Goal: Navigation & Orientation: Find specific page/section

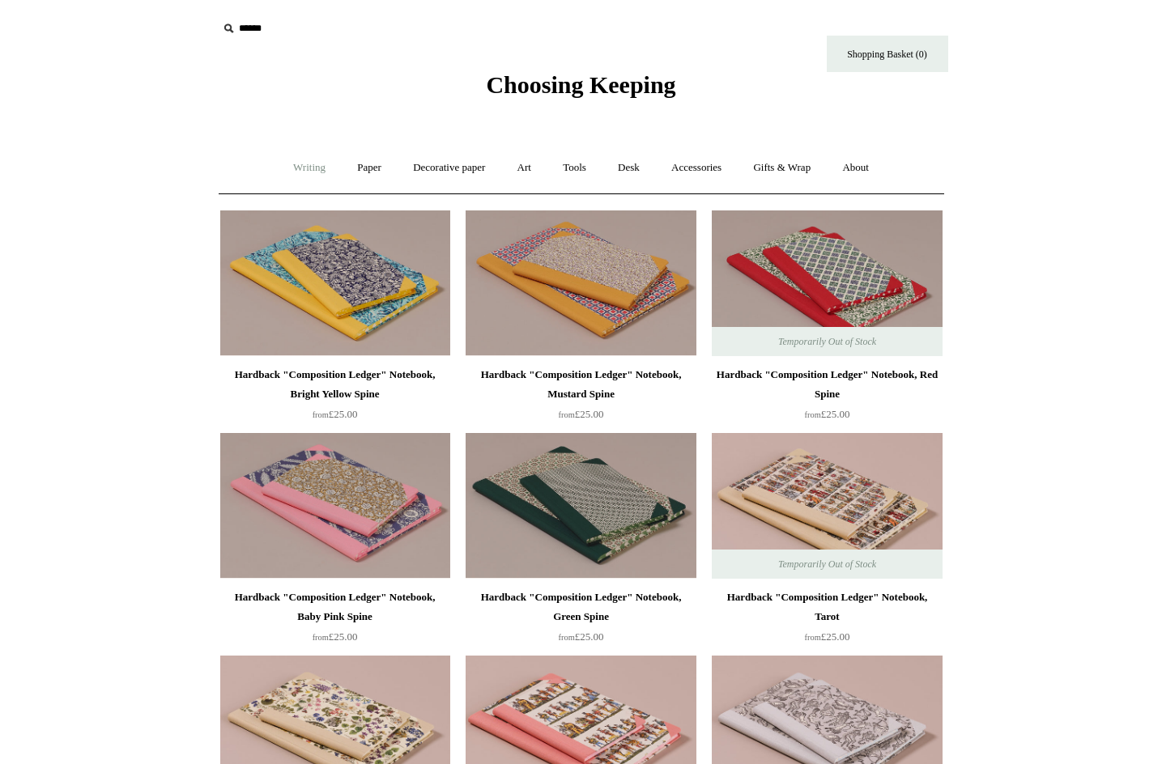
click at [309, 161] on link "Writing +" at bounding box center [310, 168] width 62 height 43
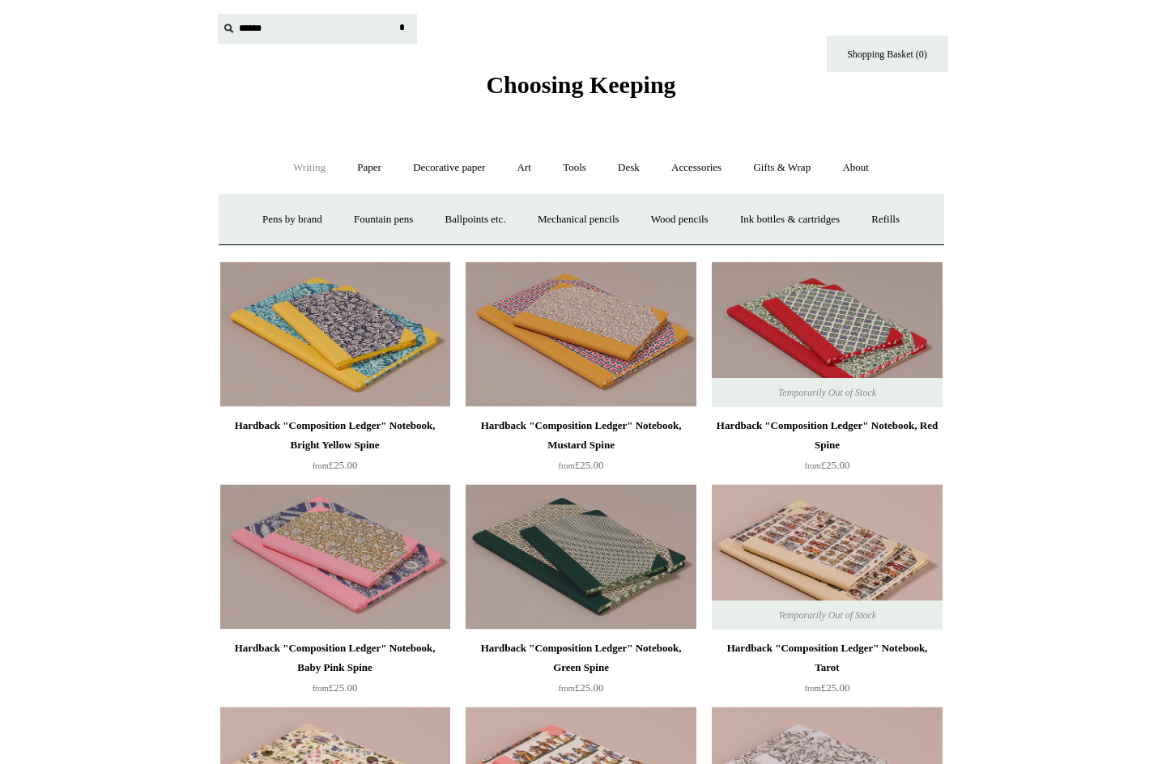
click at [246, 28] on input "text" at bounding box center [317, 29] width 199 height 30
click at [520, 162] on link "Art +" at bounding box center [524, 168] width 43 height 43
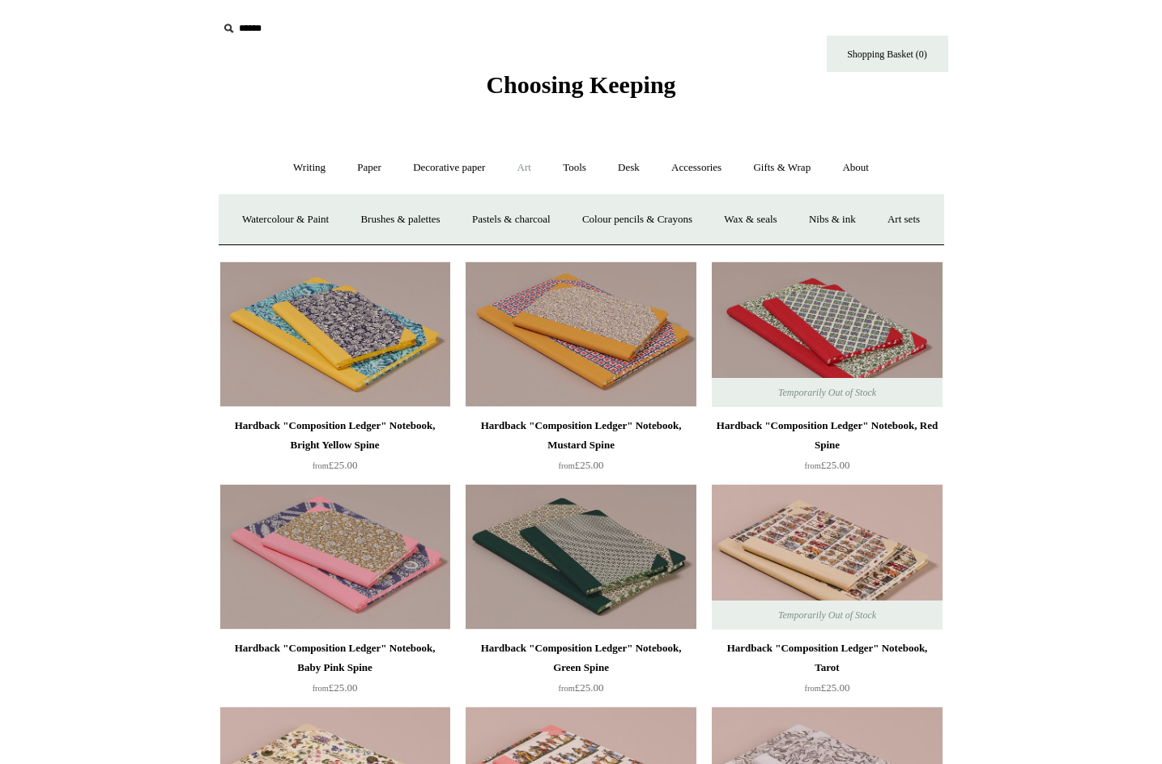
click at [521, 161] on link "Art -" at bounding box center [524, 168] width 43 height 43
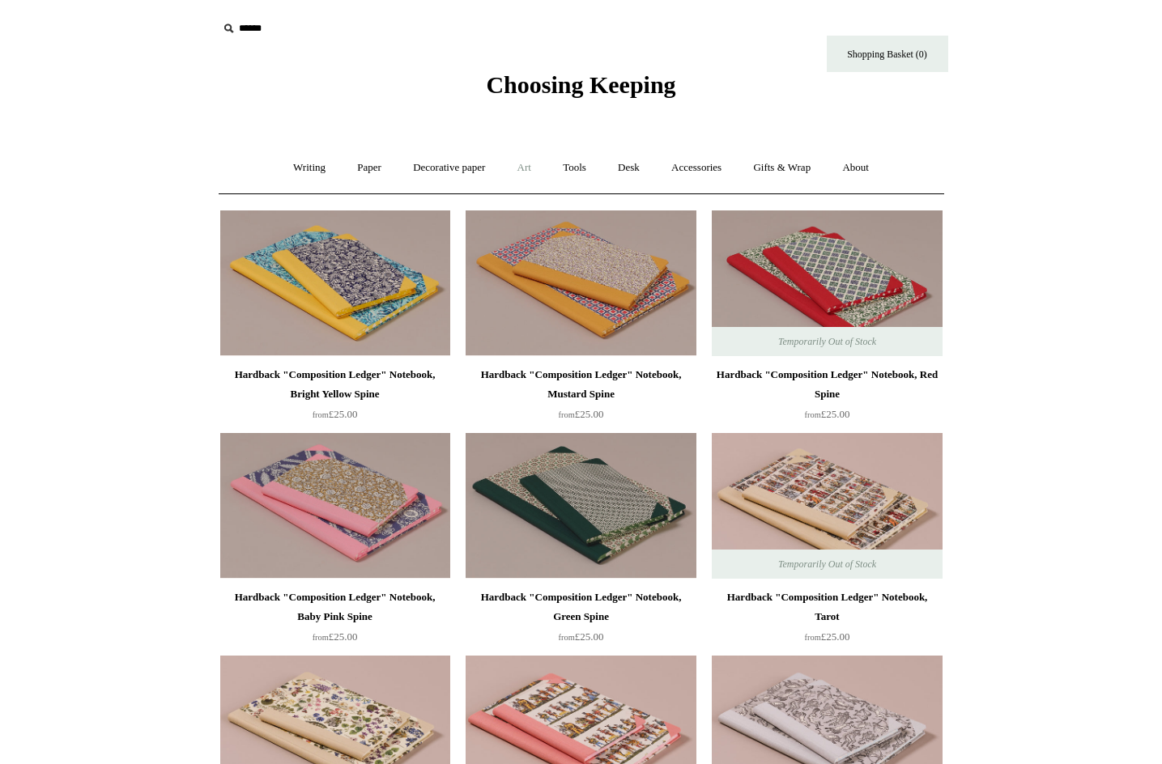
click at [530, 164] on link "Art +" at bounding box center [524, 168] width 43 height 43
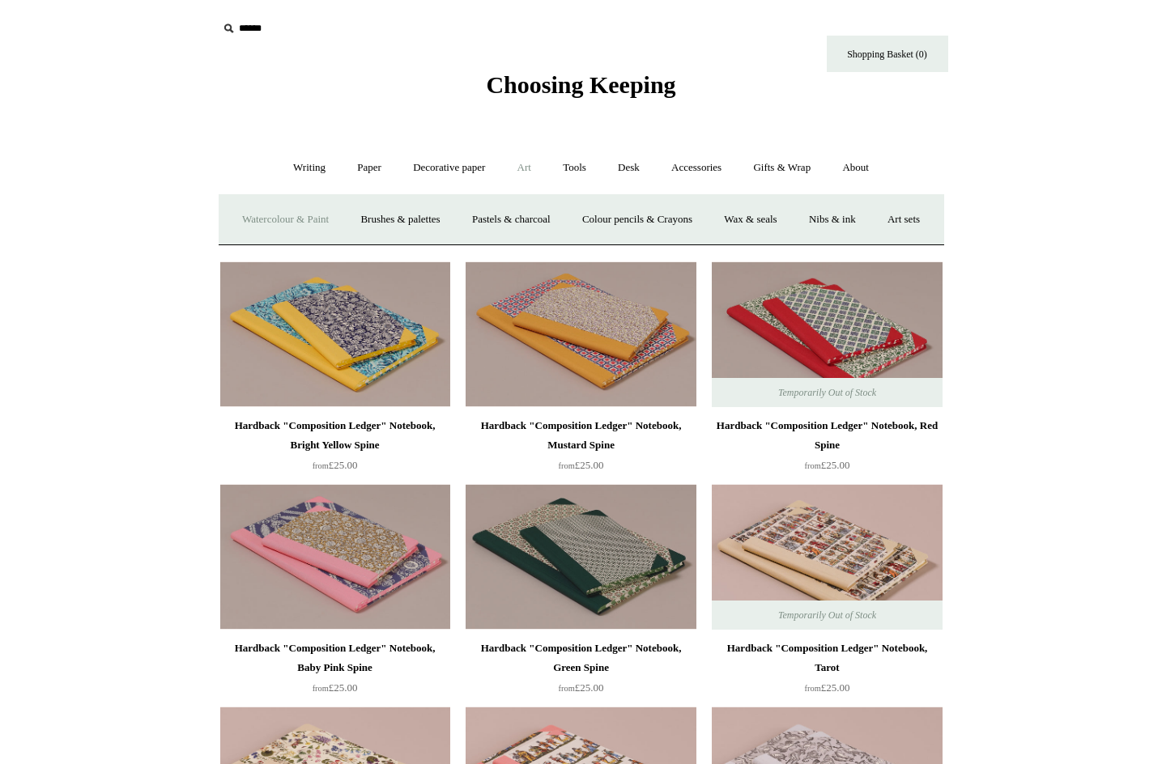
click at [313, 211] on link "Watercolour & Paint" at bounding box center [286, 219] width 116 height 43
